Goal: Task Accomplishment & Management: Use online tool/utility

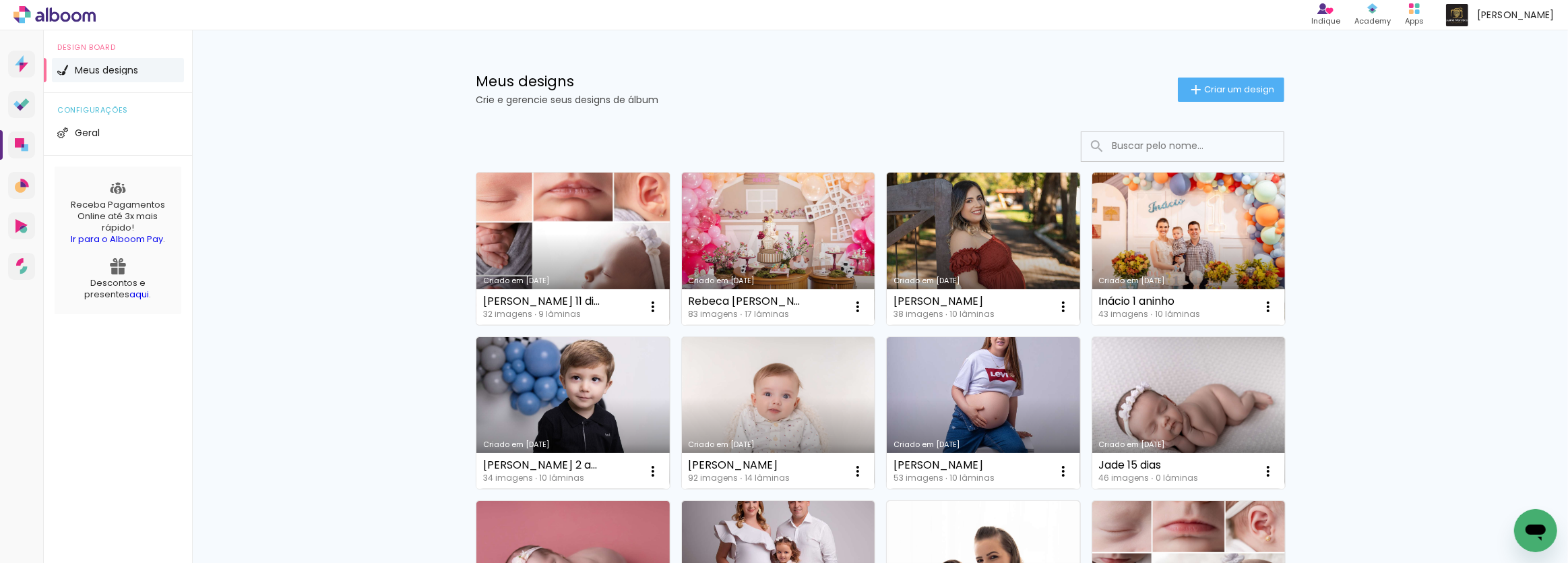
click at [606, 233] on link "Criado em 25/09/25" at bounding box center [573, 249] width 194 height 152
